Goal: Communication & Community: Ask a question

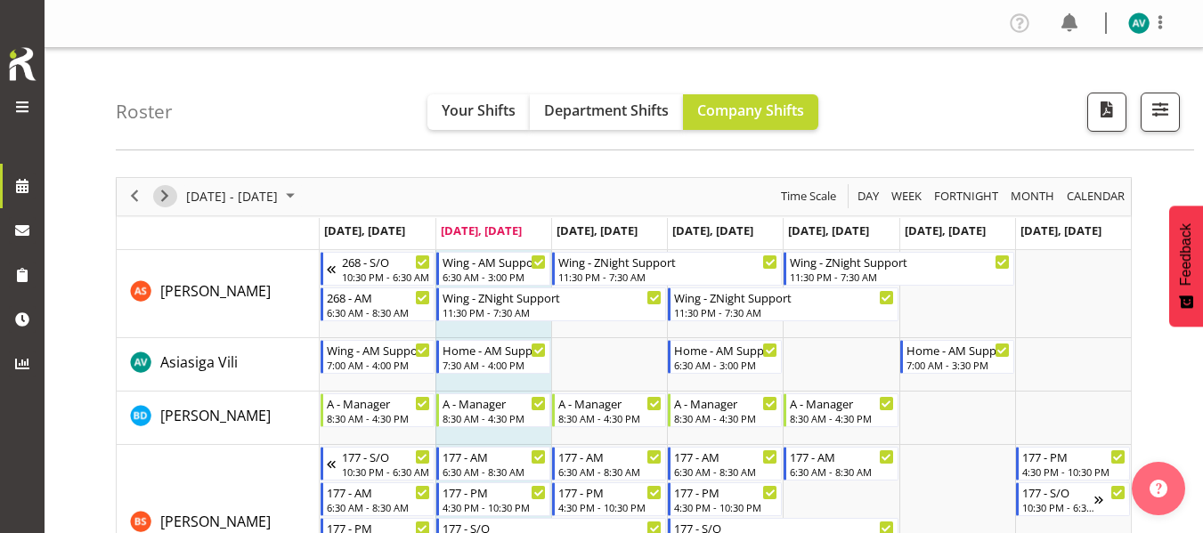
click at [168, 202] on span "Next" at bounding box center [164, 196] width 21 height 22
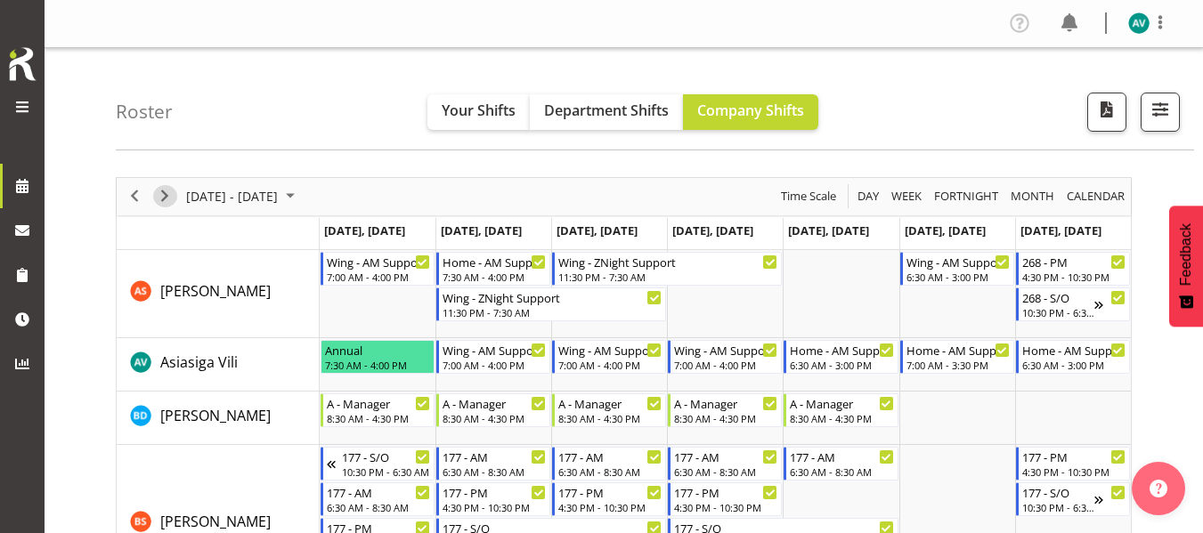
click at [160, 203] on span "Next" at bounding box center [164, 196] width 21 height 22
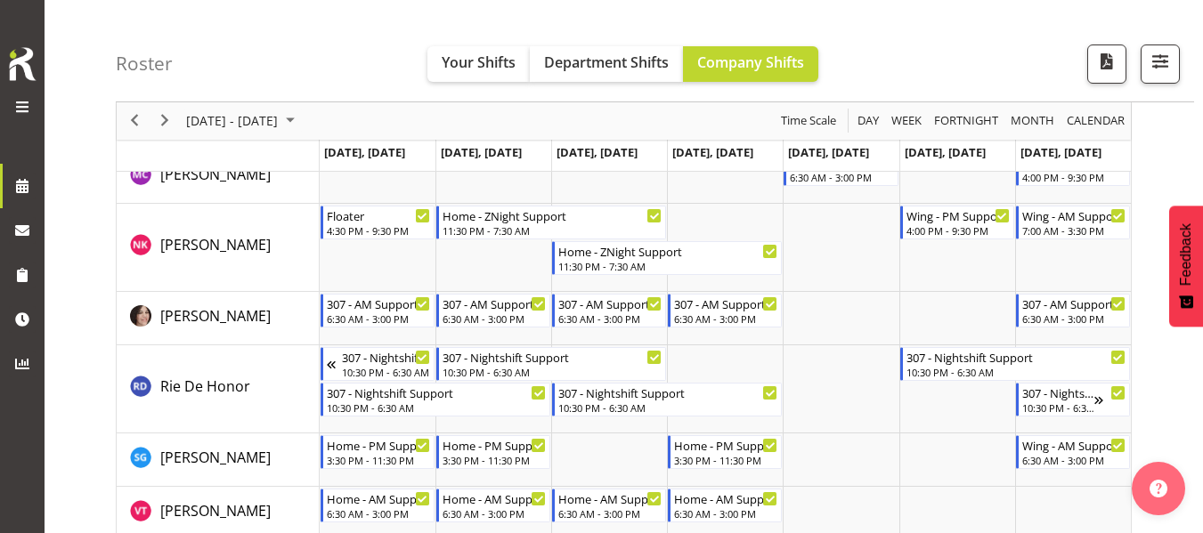
scroll to position [2566, 0]
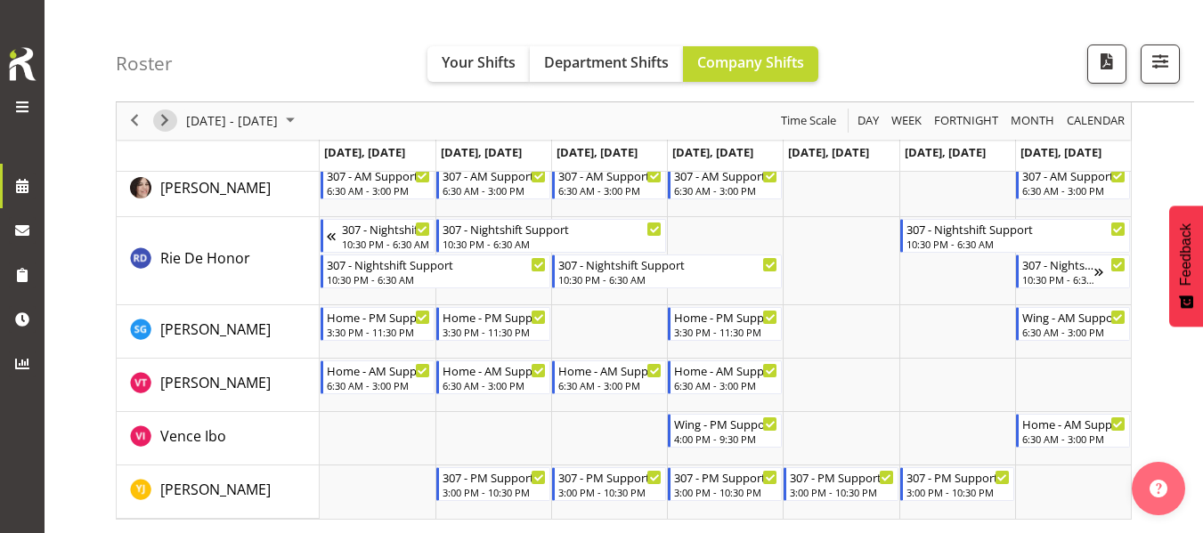
click at [172, 132] on div "next period" at bounding box center [165, 120] width 30 height 37
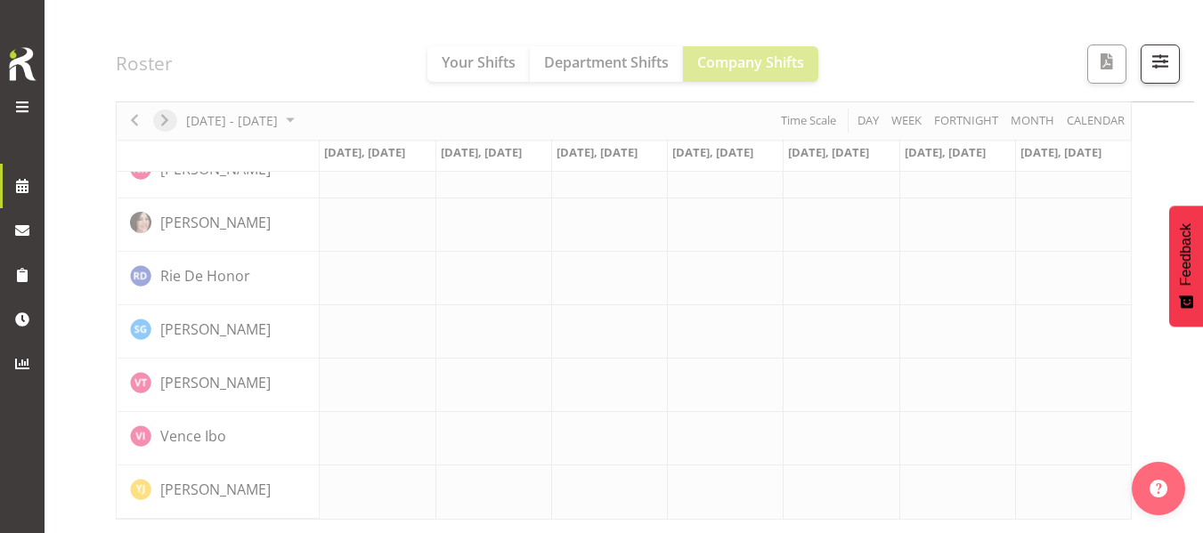
scroll to position [1441, 0]
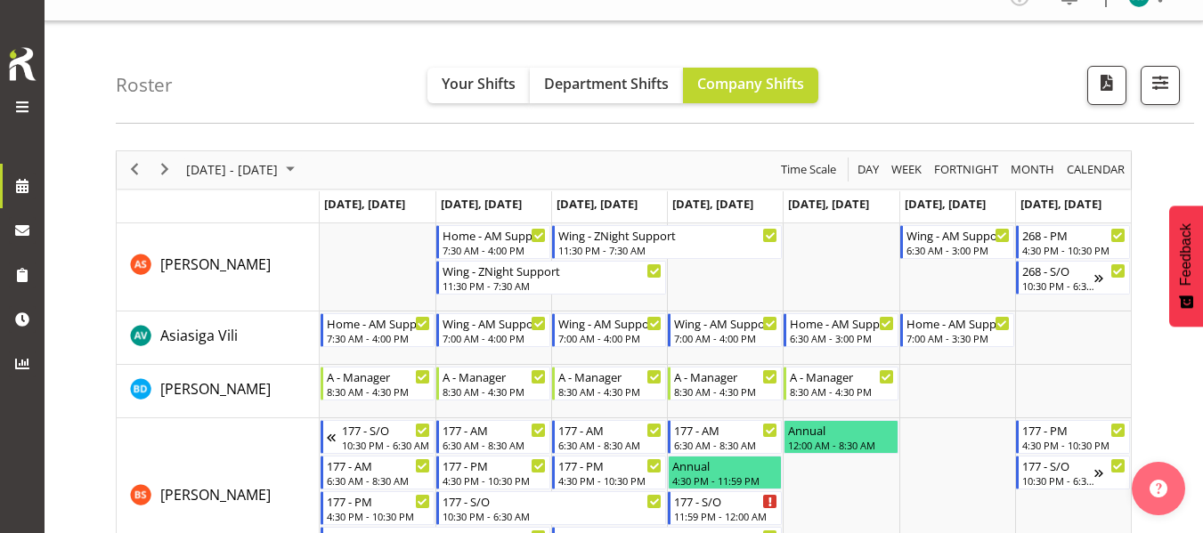
scroll to position [26, 0]
click at [157, 166] on span "Next" at bounding box center [164, 170] width 21 height 22
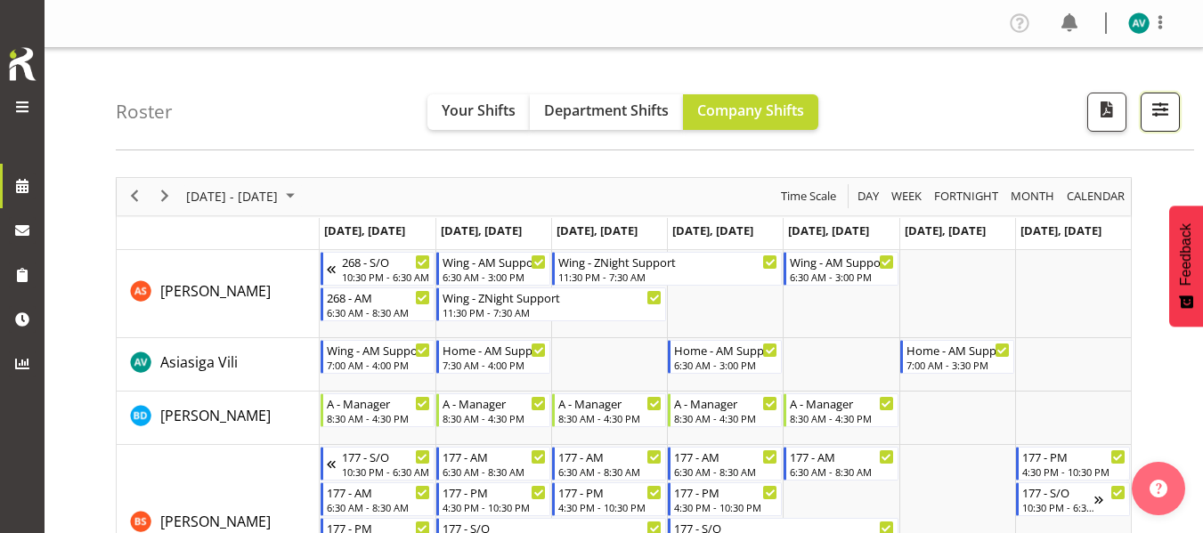
click at [1157, 127] on button "button" at bounding box center [1160, 112] width 39 height 39
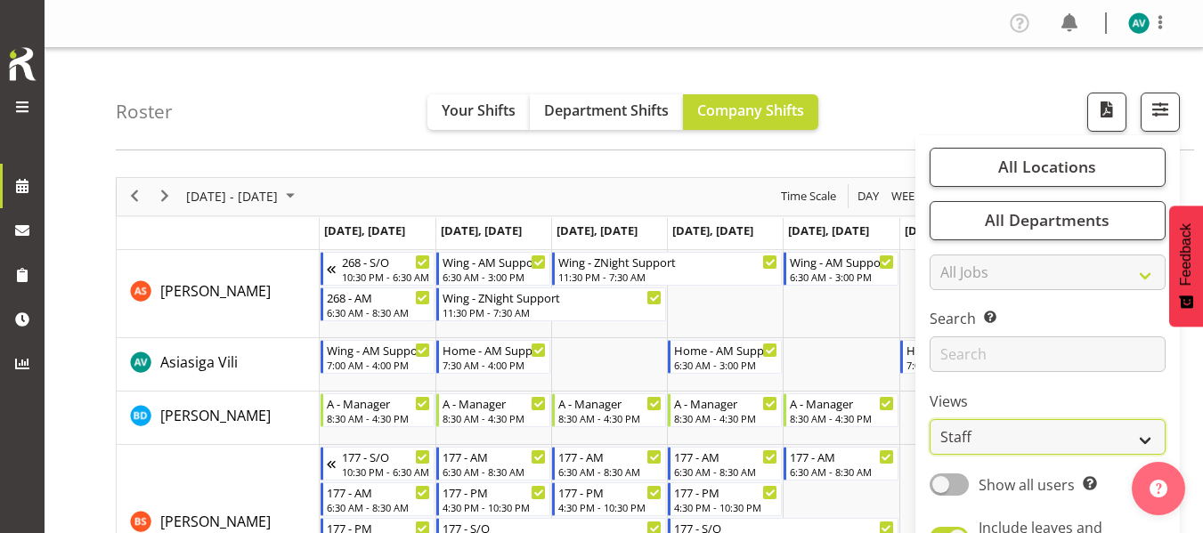
click at [943, 434] on select "Staff Role Shift - Horizontal Shift - Vertical Staff - Location" at bounding box center [1048, 437] width 236 height 36
click at [930, 419] on select "Staff Role Shift - Horizontal Shift - Vertical Staff - Location" at bounding box center [1048, 437] width 236 height 36
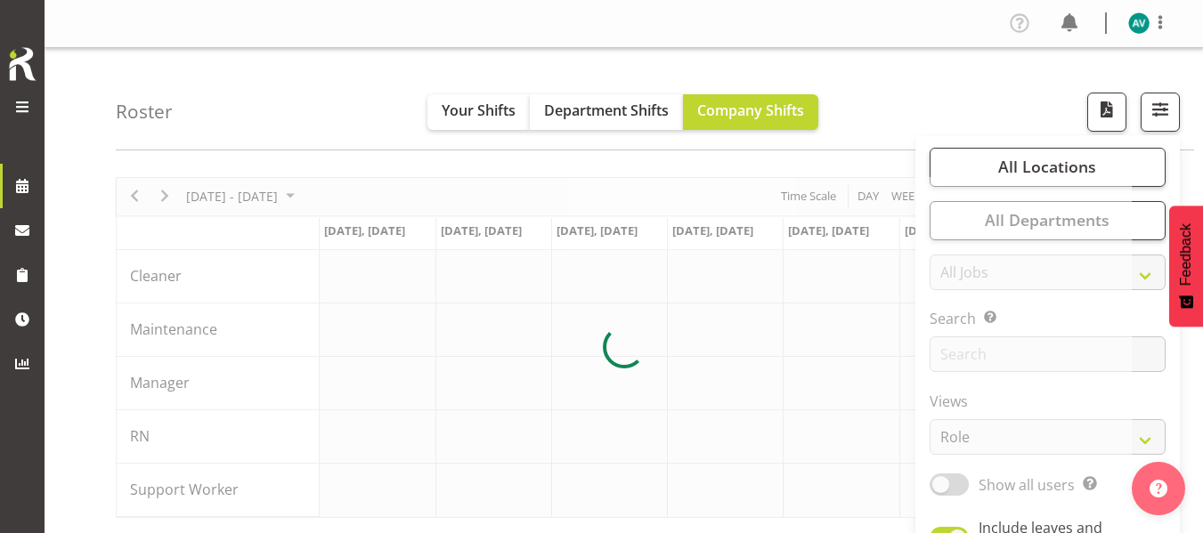
click at [1009, 102] on div "Roster Your Shifts Department Shifts Company Shifts All Locations Clear [STREET…" at bounding box center [655, 99] width 1078 height 102
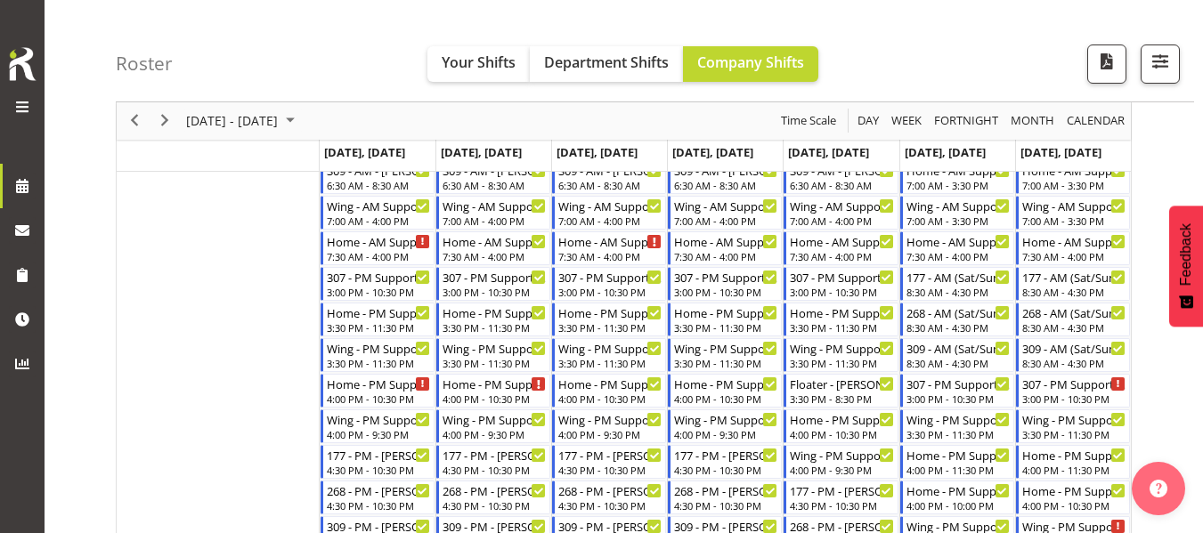
scroll to position [553, 0]
click at [610, 214] on div "Wing - AM Support 2 - [PERSON_NAME]" at bounding box center [610, 206] width 104 height 18
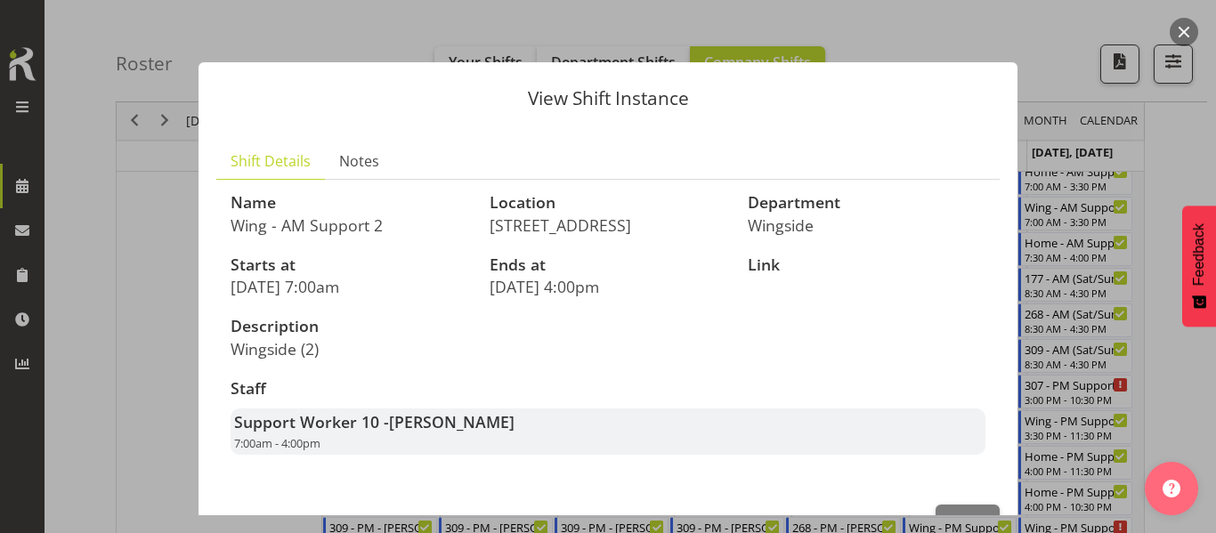
click at [1153, 175] on div at bounding box center [608, 266] width 1216 height 533
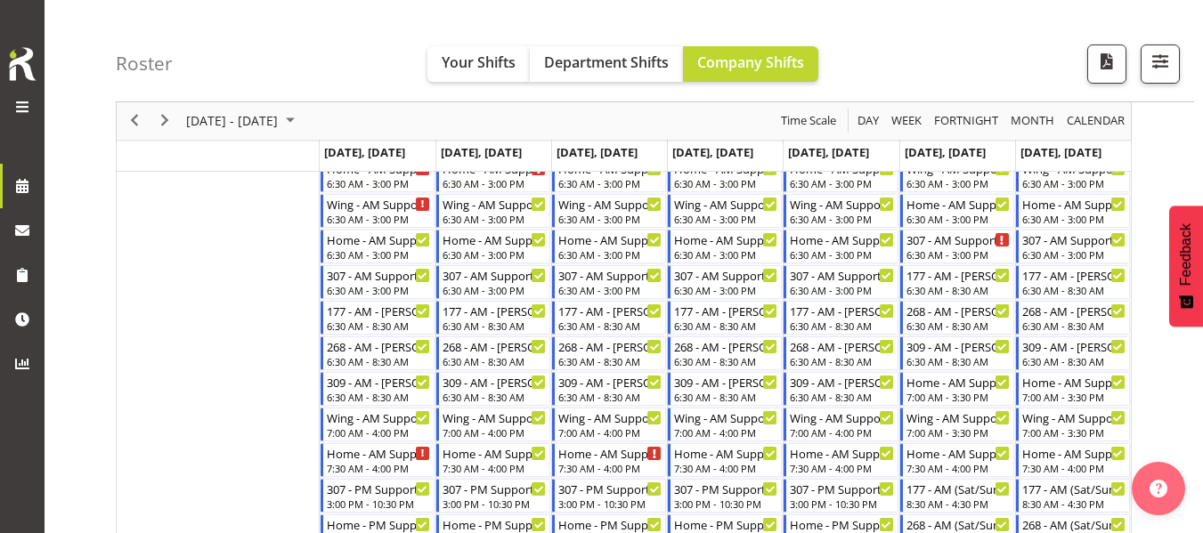
scroll to position [339, 0]
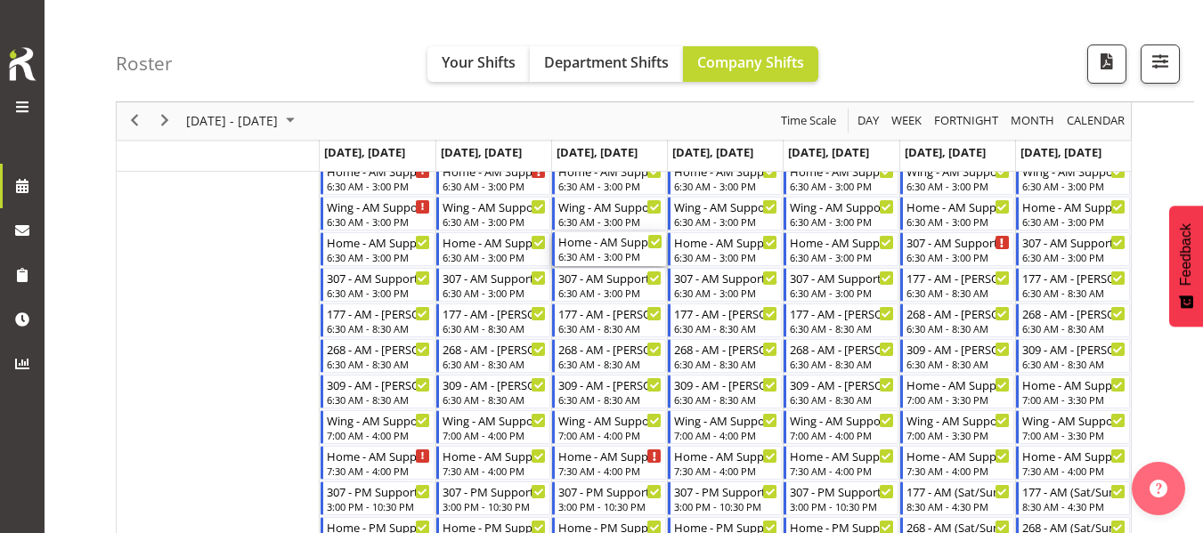
click at [619, 252] on div "6:30 AM - 3:00 PM" at bounding box center [610, 256] width 104 height 14
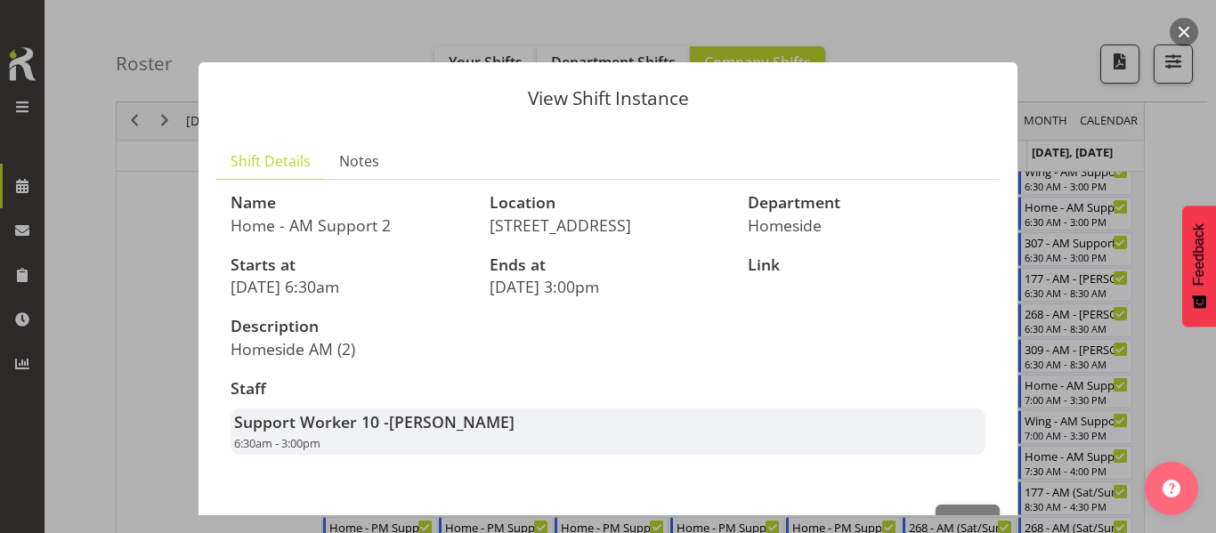
click at [1198, 148] on div at bounding box center [608, 266] width 1216 height 533
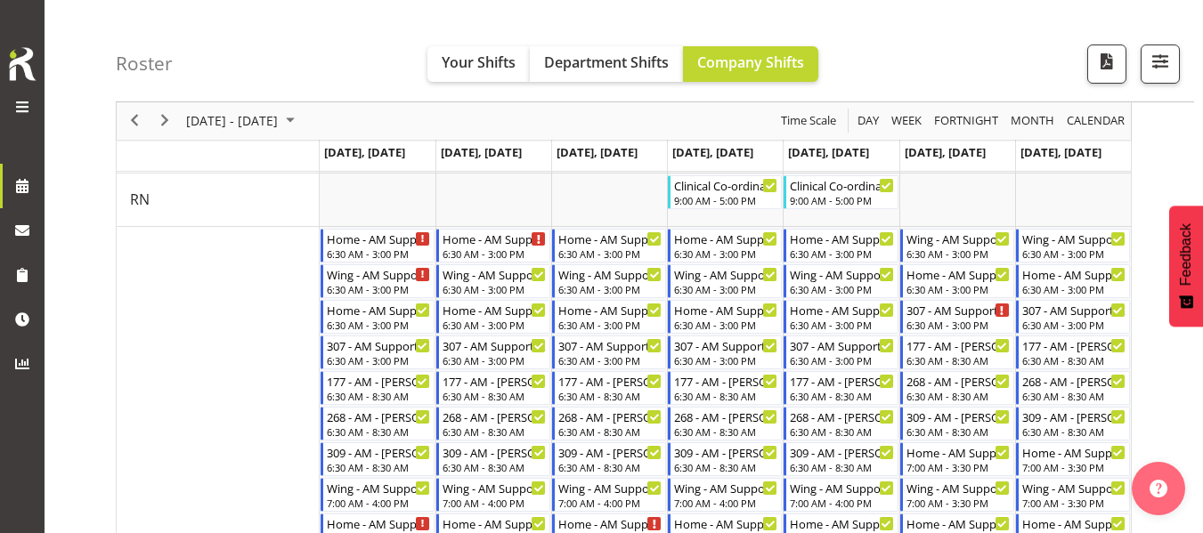
scroll to position [260, 0]
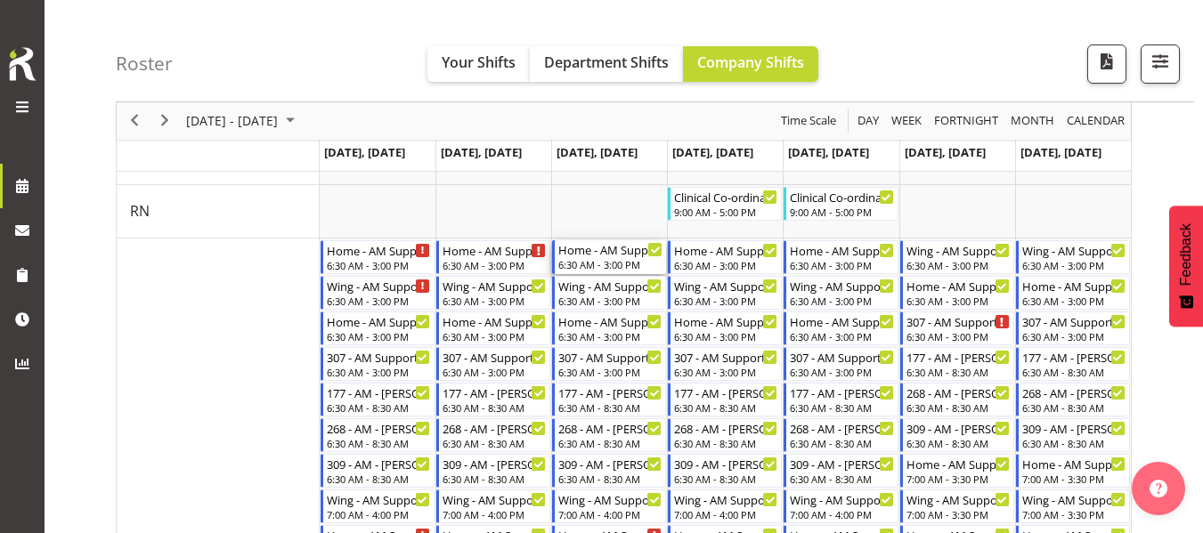
click at [600, 246] on div "Home - AM Support 1 - [PERSON_NAME]" at bounding box center [610, 249] width 104 height 18
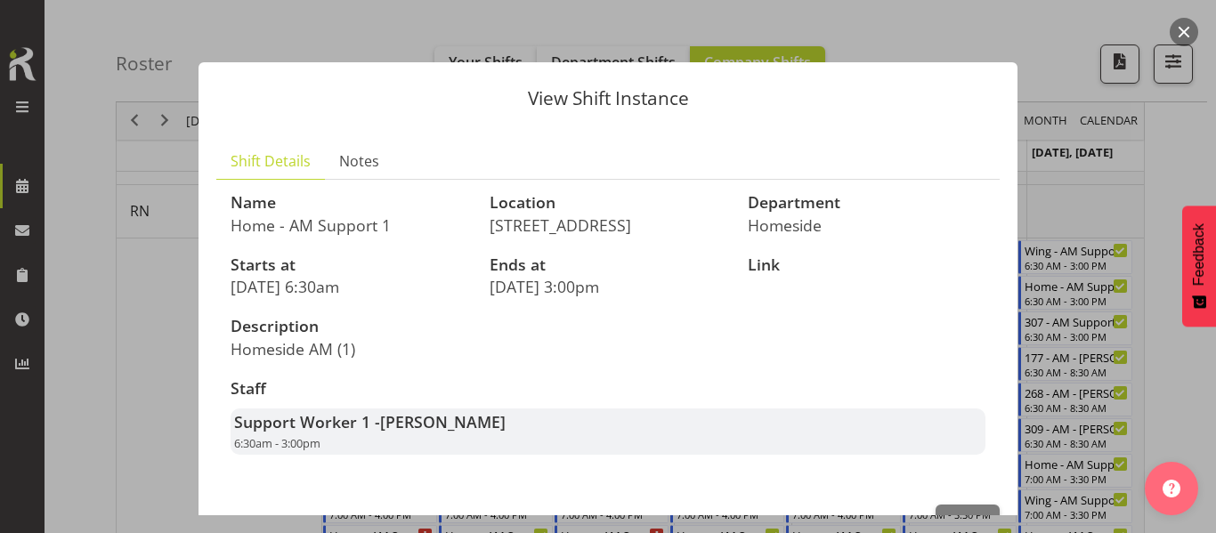
click at [1090, 202] on div at bounding box center [608, 266] width 1216 height 533
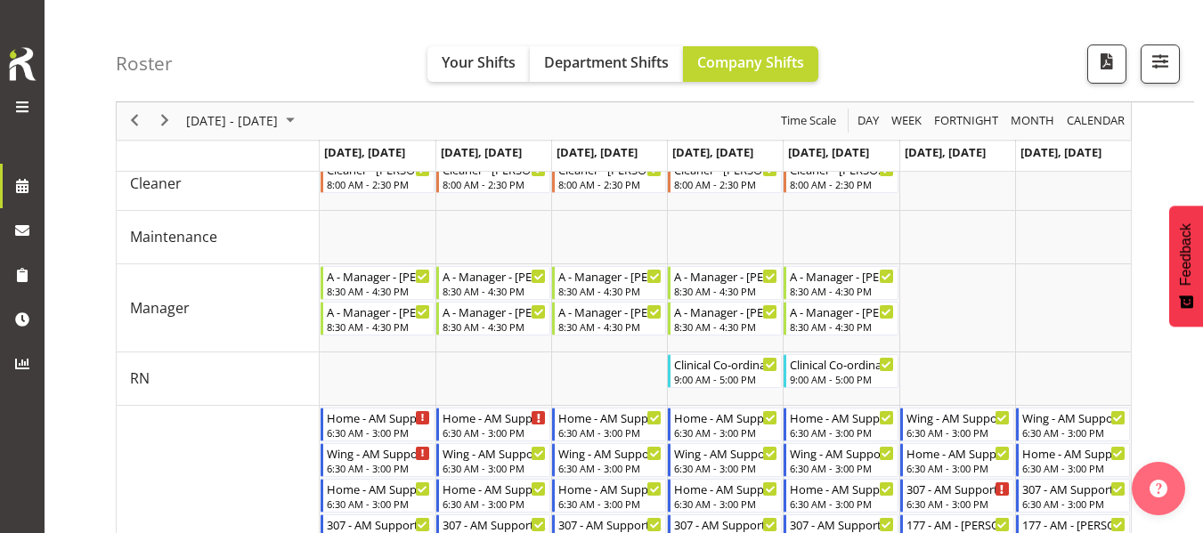
scroll to position [0, 0]
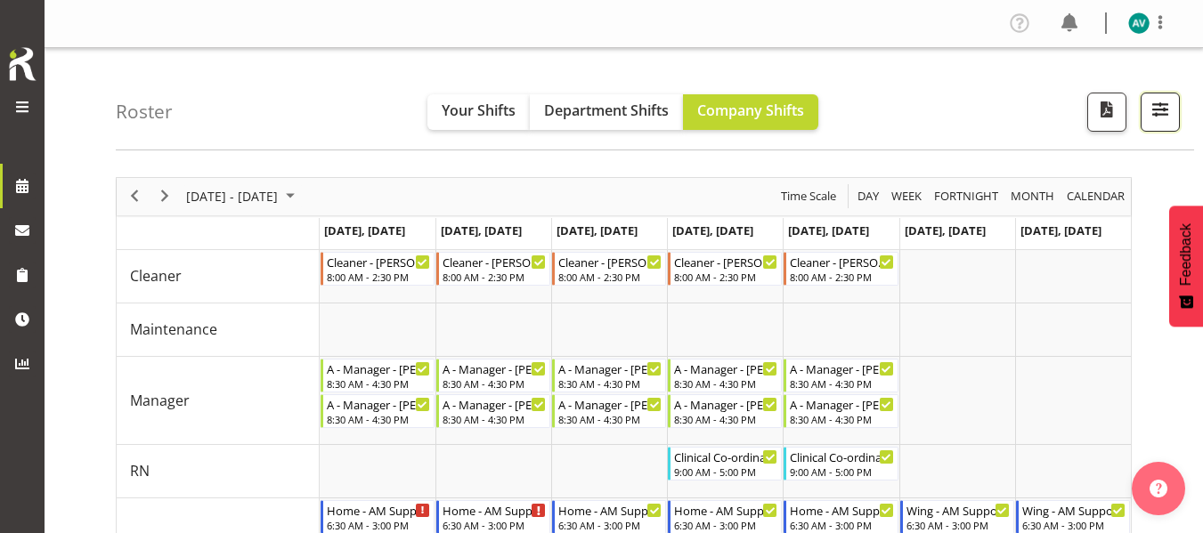
click at [1163, 123] on button "button" at bounding box center [1160, 112] width 39 height 39
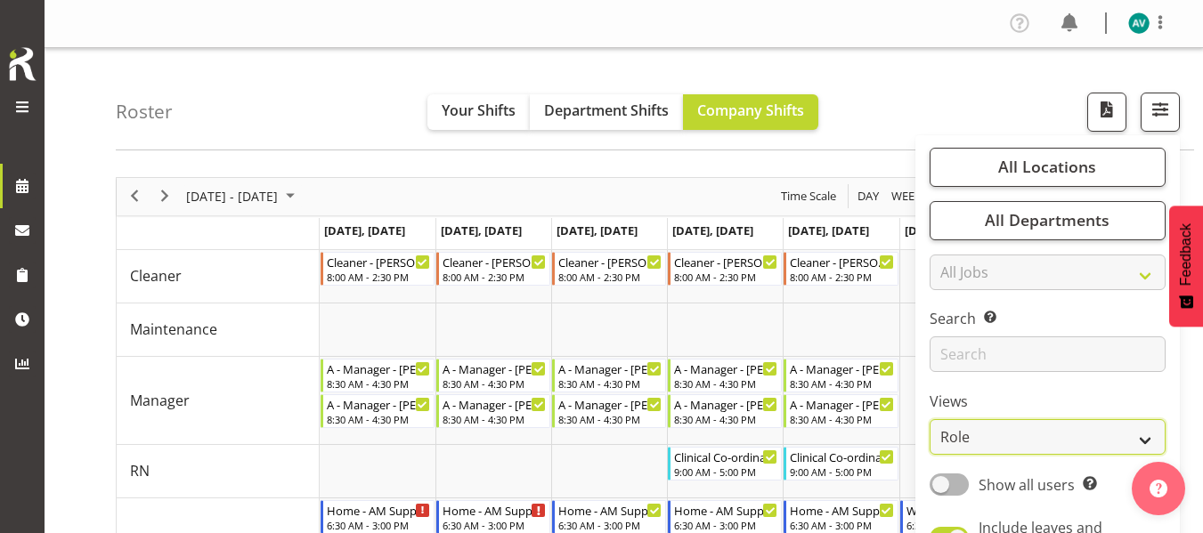
click at [956, 431] on select "Staff Role Shift - Horizontal Shift - Vertical Staff - Location" at bounding box center [1048, 437] width 236 height 36
select select "staff"
click at [930, 419] on select "Staff Role Shift - Horizontal Shift - Vertical Staff - Location" at bounding box center [1048, 437] width 236 height 36
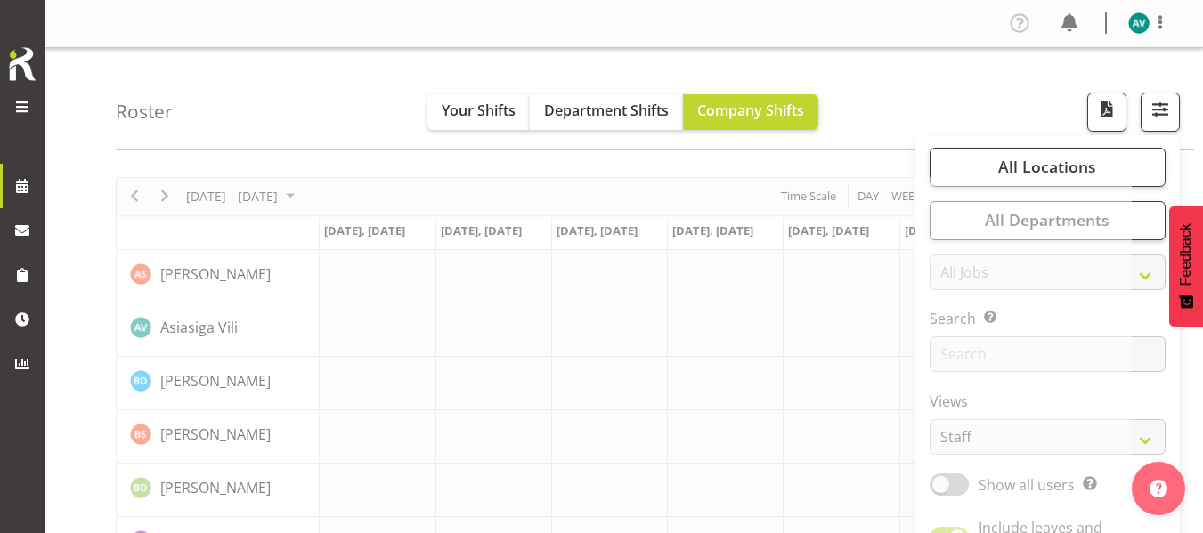
click at [1028, 77] on div "Roster Your Shifts Department Shifts Company Shifts All Locations Clear [STREET…" at bounding box center [655, 99] width 1078 height 102
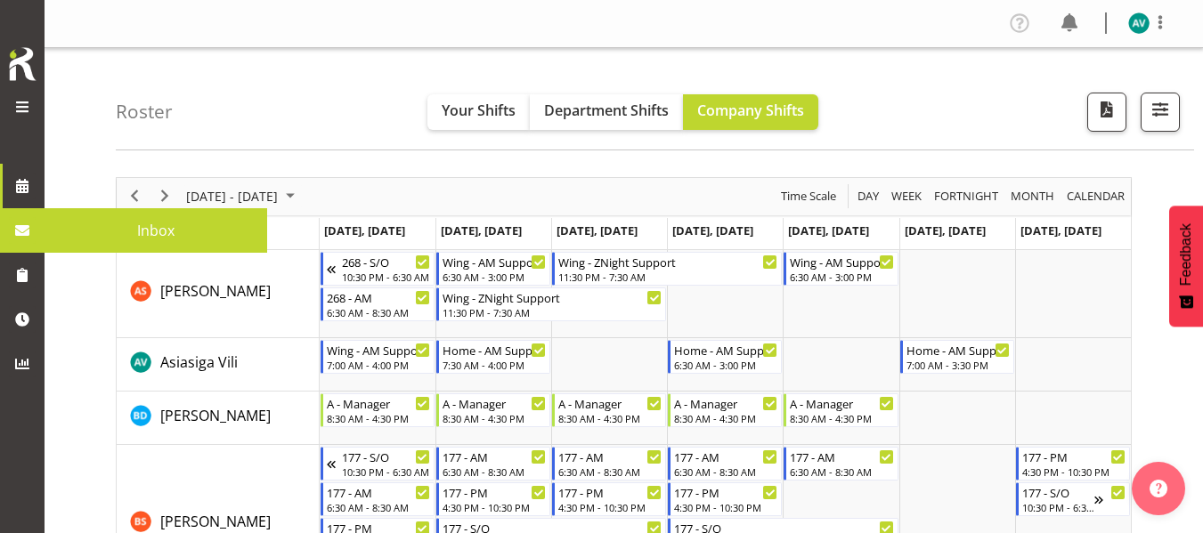
click at [13, 234] on span at bounding box center [22, 230] width 27 height 27
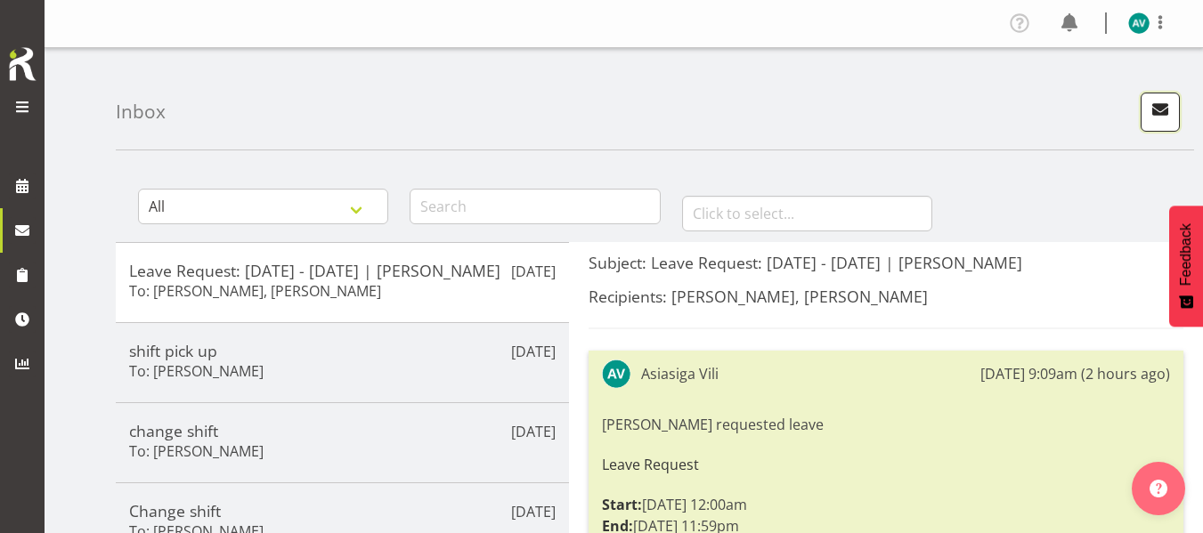
click at [1160, 117] on span "button" at bounding box center [1160, 109] width 23 height 23
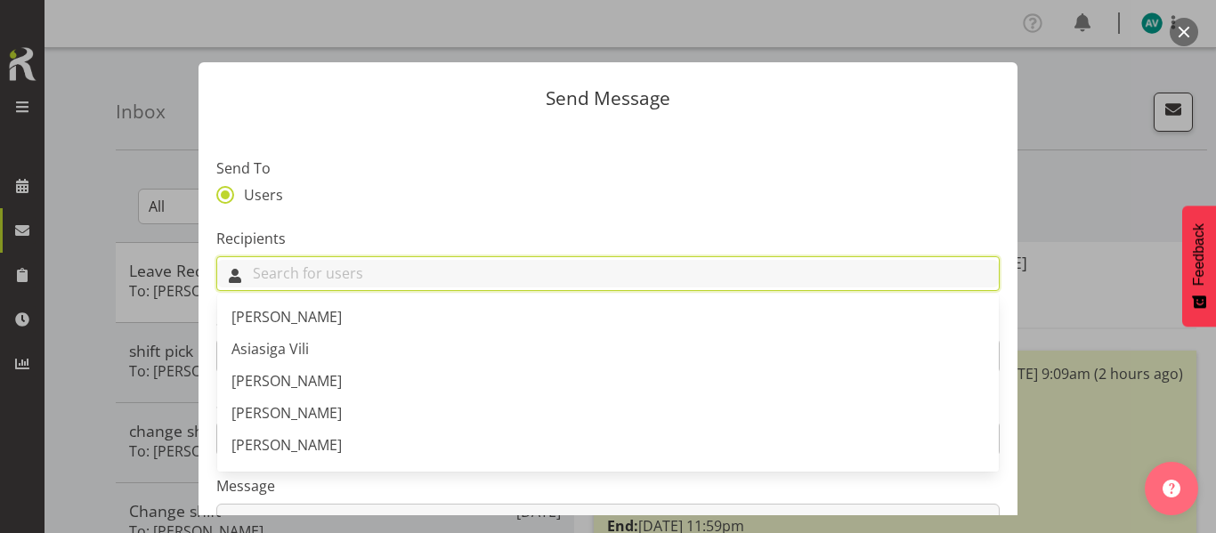
click at [674, 264] on input "text" at bounding box center [608, 274] width 782 height 28
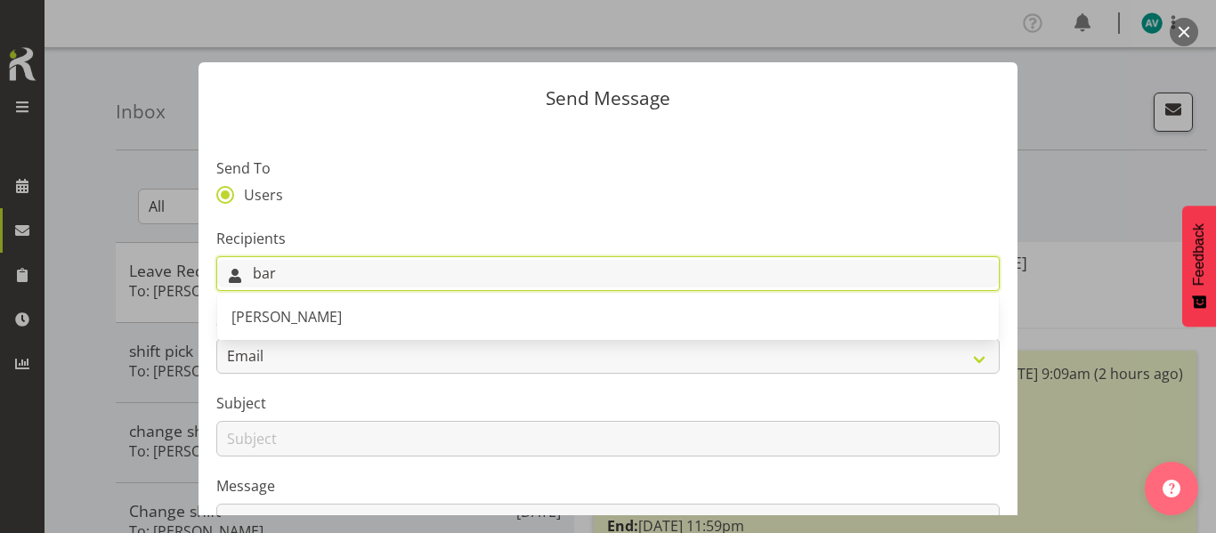
type input "bar"
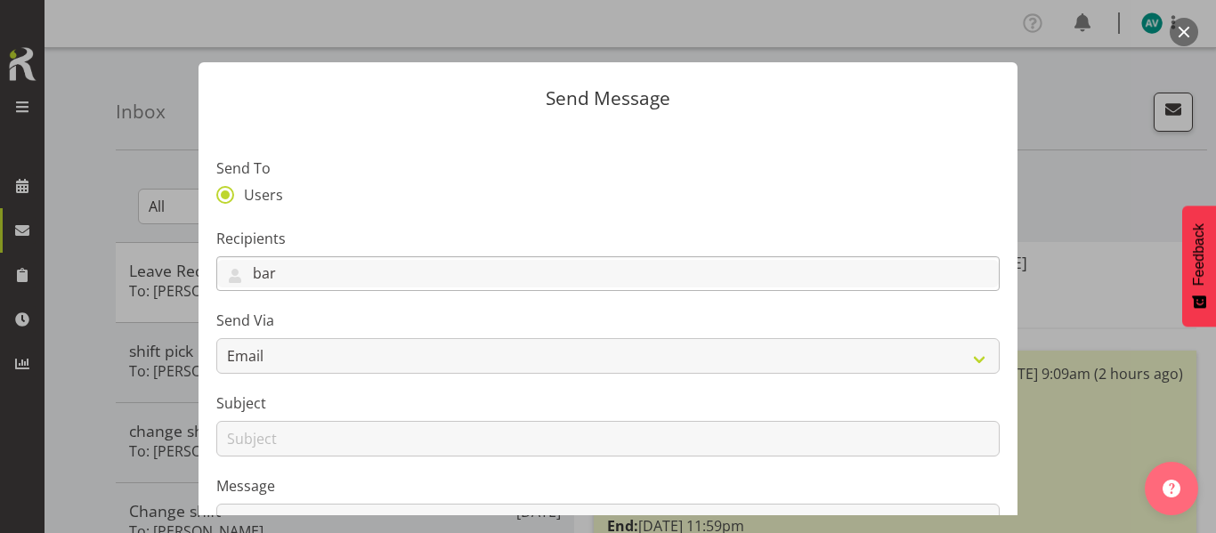
click at [389, 289] on div "bar" at bounding box center [608, 275] width 782 height 30
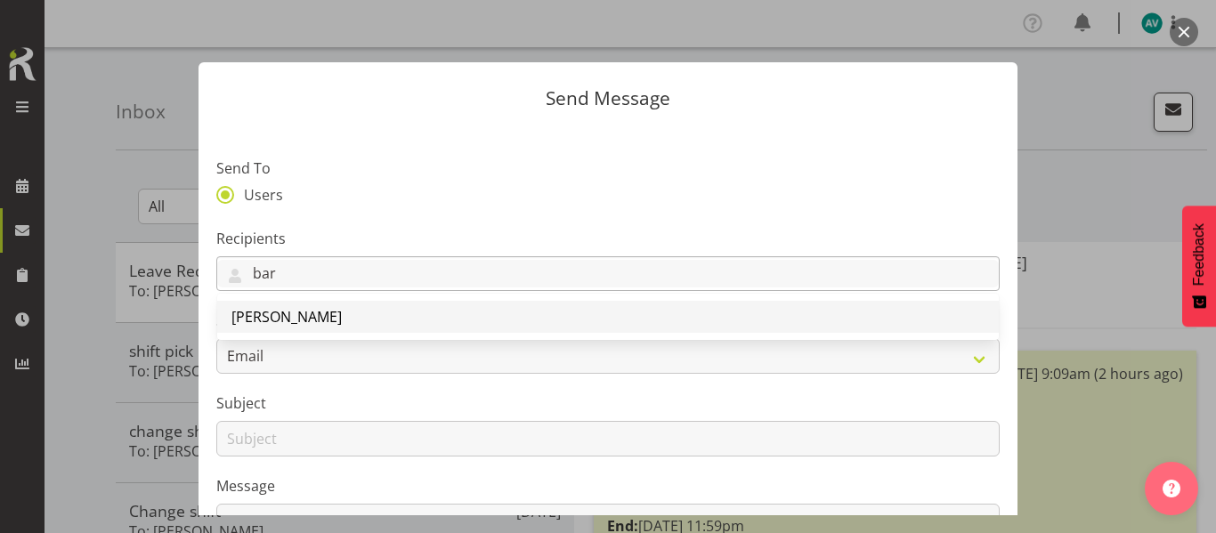
click at [340, 321] on link "[PERSON_NAME]" at bounding box center [608, 317] width 782 height 32
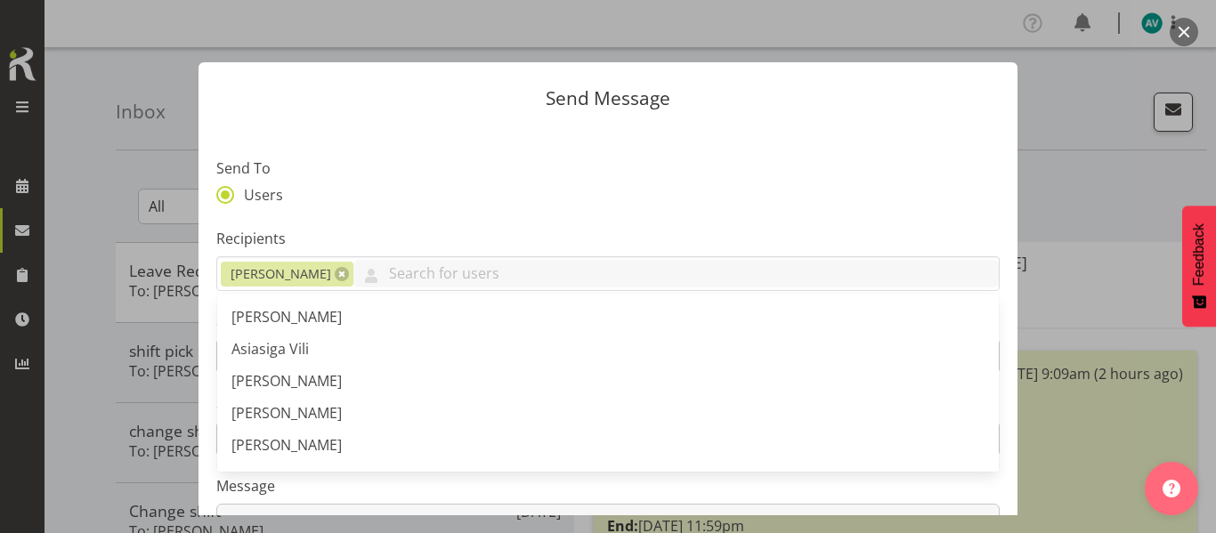
click at [795, 485] on label "Message" at bounding box center [608, 485] width 784 height 21
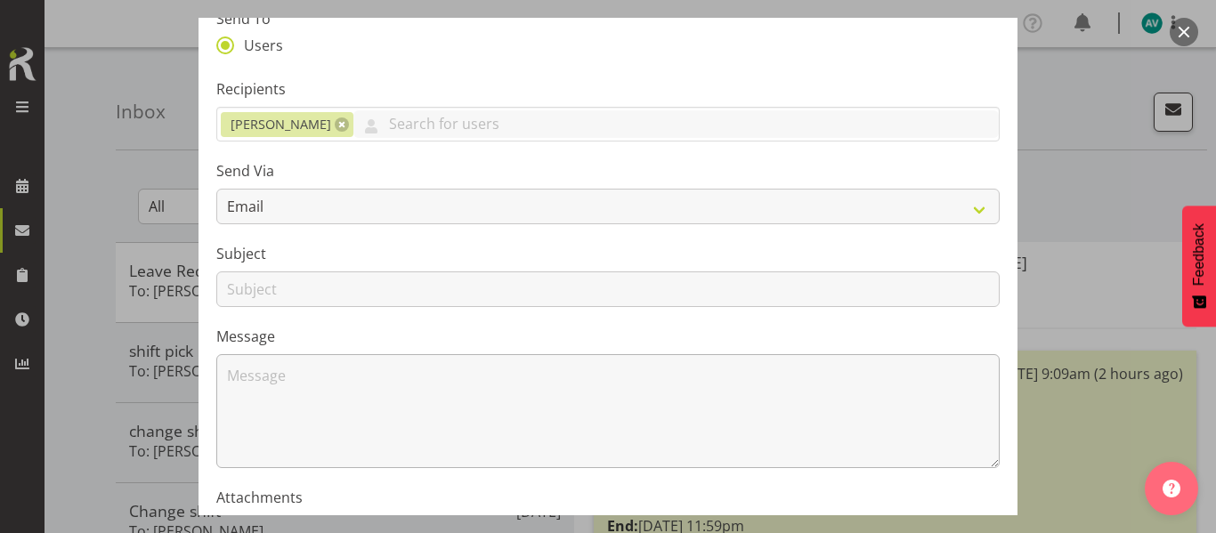
scroll to position [150, 0]
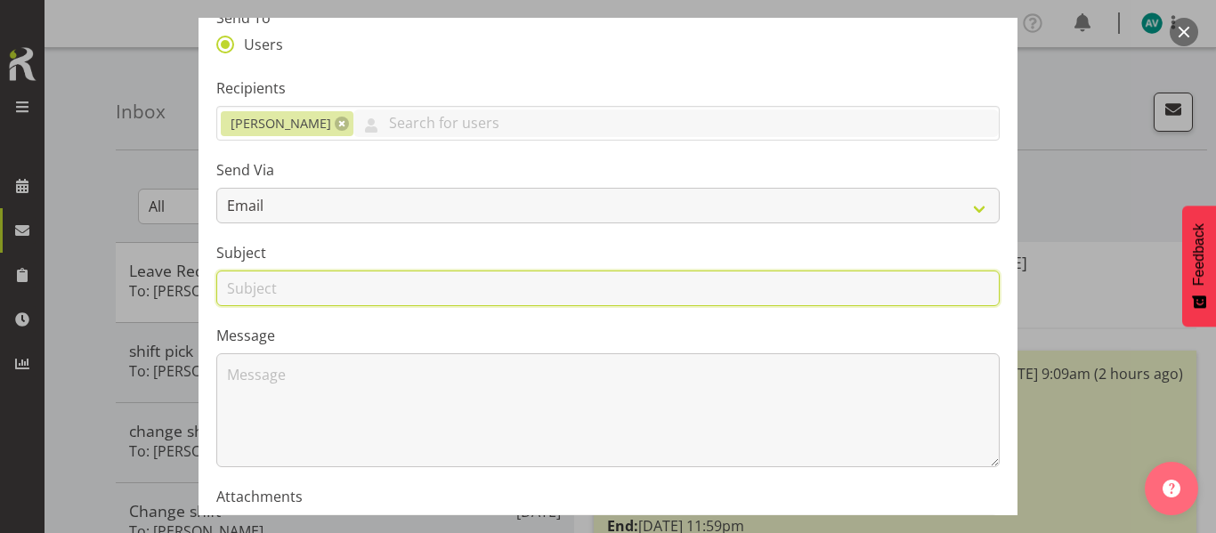
click at [514, 286] on input "text" at bounding box center [608, 289] width 784 height 36
type input "shift pick up"
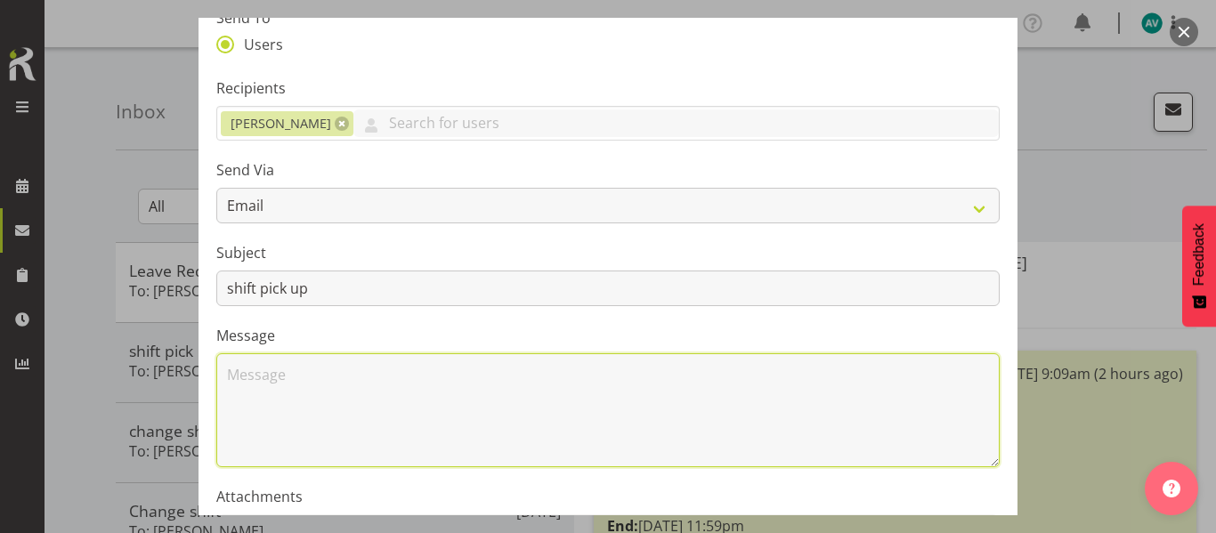
click at [404, 364] on textarea at bounding box center [608, 410] width 784 height 114
click at [602, 380] on textarea "I can work 10/9 730-4 Wednesday if that ok with you" at bounding box center [608, 410] width 784 height 114
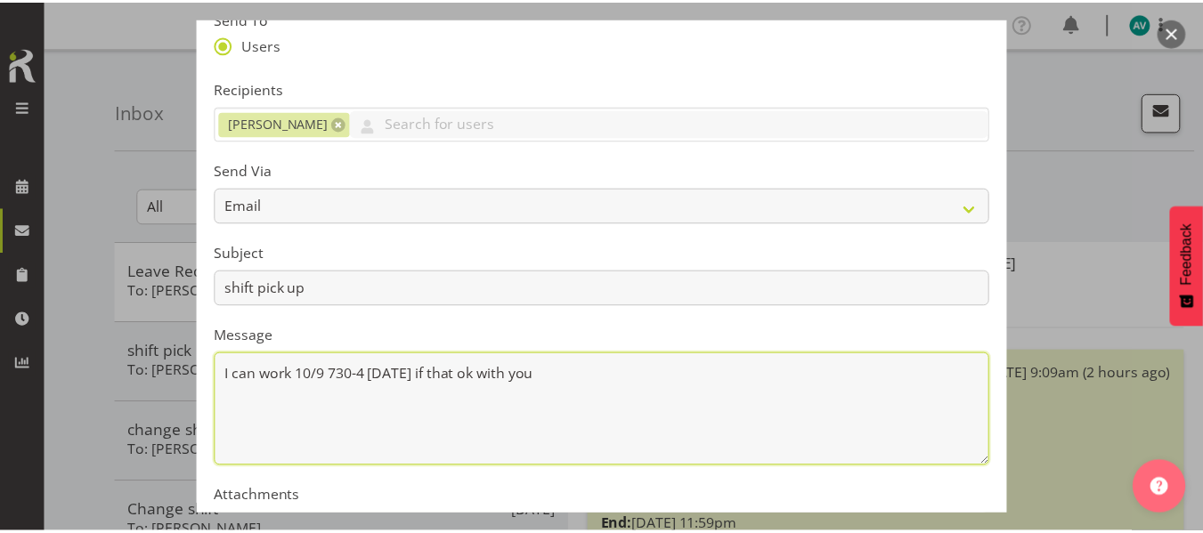
scroll to position [360, 0]
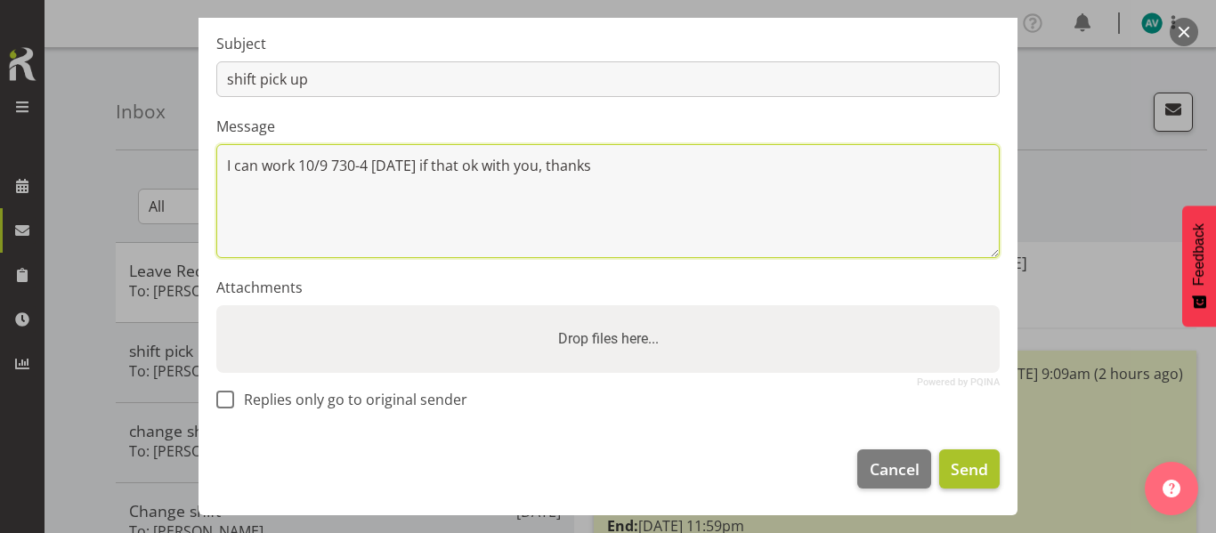
type textarea "I can work 10/9 730-4 Wednesday if that ok with you, thanks"
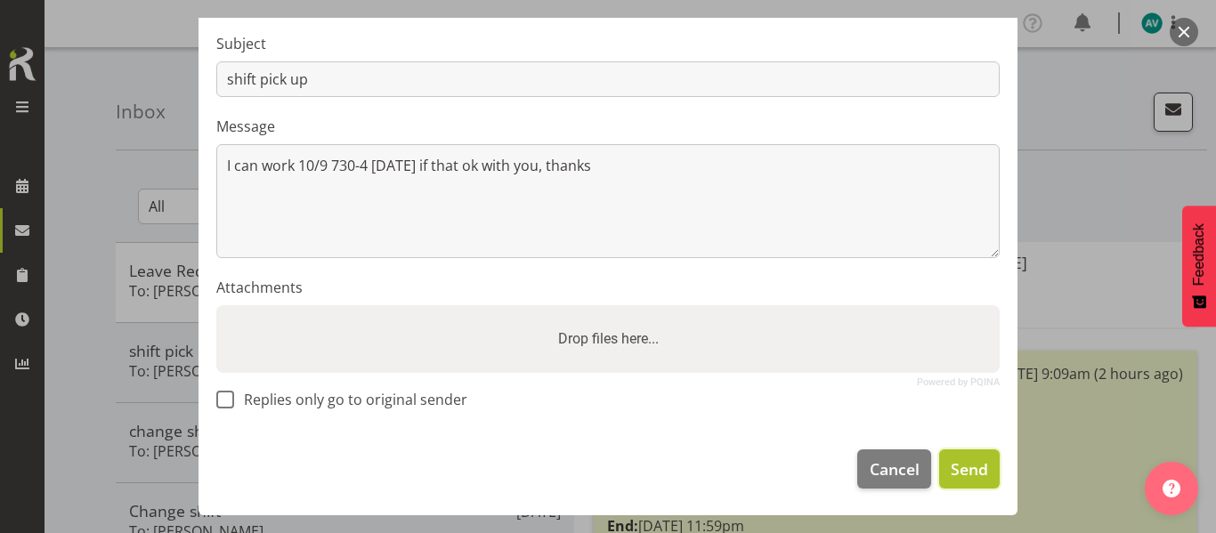
click at [965, 467] on span "Send" at bounding box center [969, 469] width 37 height 23
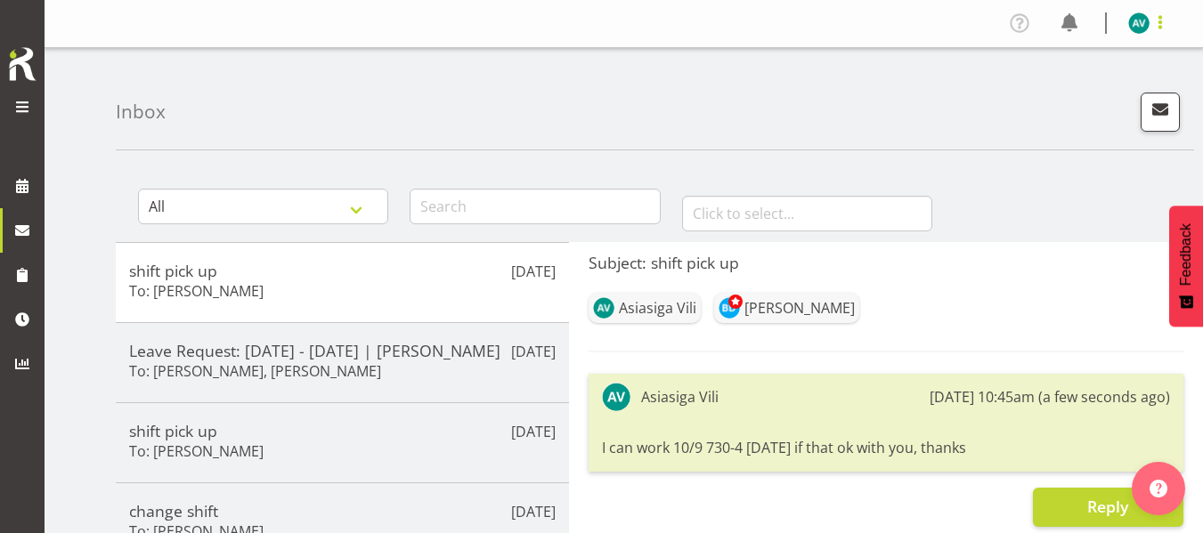
click at [1162, 28] on span at bounding box center [1159, 22] width 21 height 21
click at [1093, 78] on link "Log Out" at bounding box center [1085, 93] width 171 height 32
